Goal: Task Accomplishment & Management: Use online tool/utility

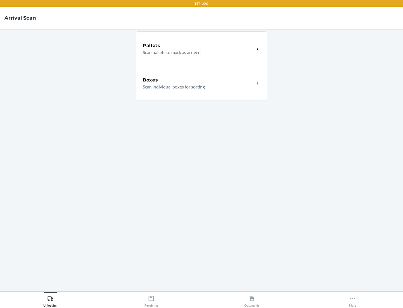
click at [198, 80] on div "Boxes" at bounding box center [199, 80] width 112 height 7
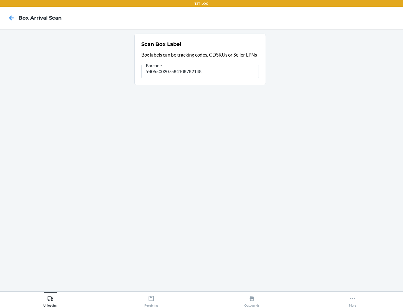
type input "9405500207584108782148"
